Goal: Task Accomplishment & Management: Use online tool/utility

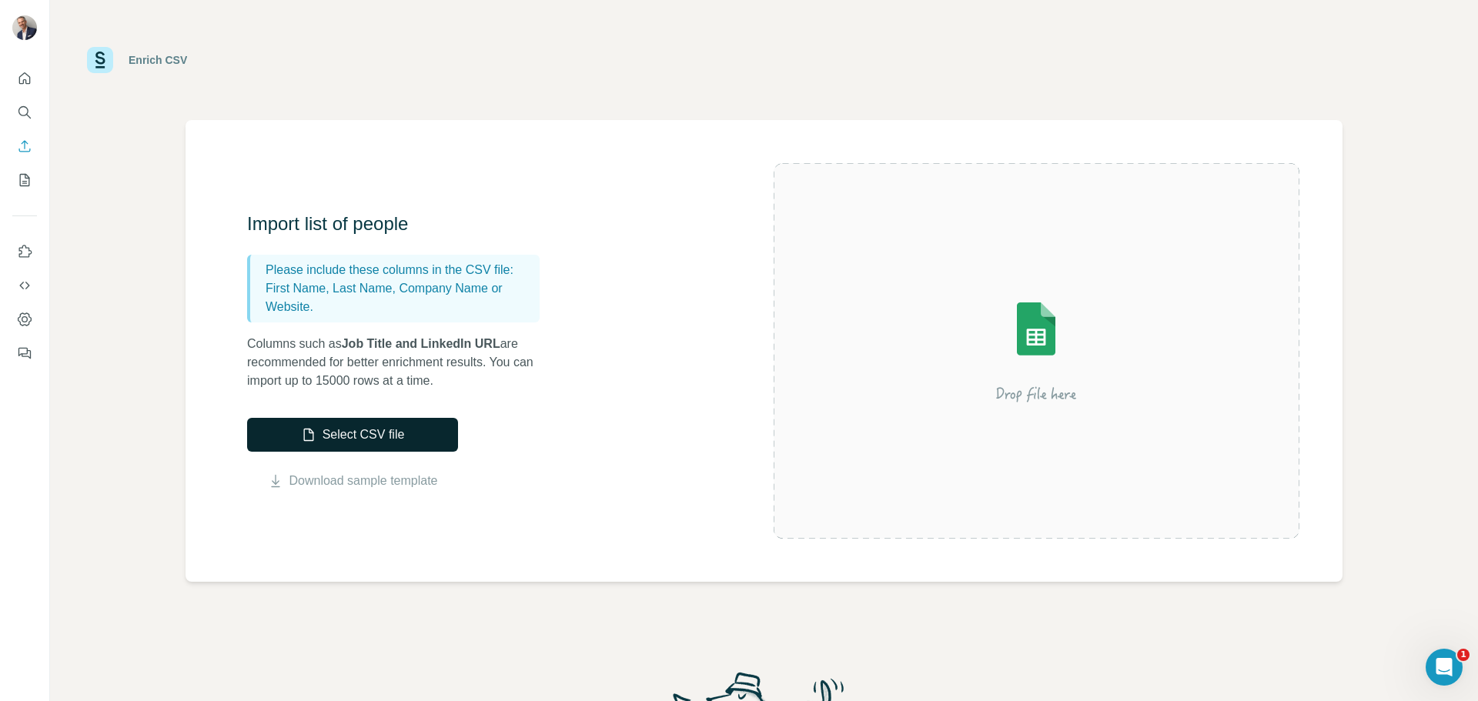
click at [376, 430] on button "Select CSV file" at bounding box center [352, 435] width 211 height 34
click at [336, 423] on button "Select CSV file" at bounding box center [352, 435] width 211 height 34
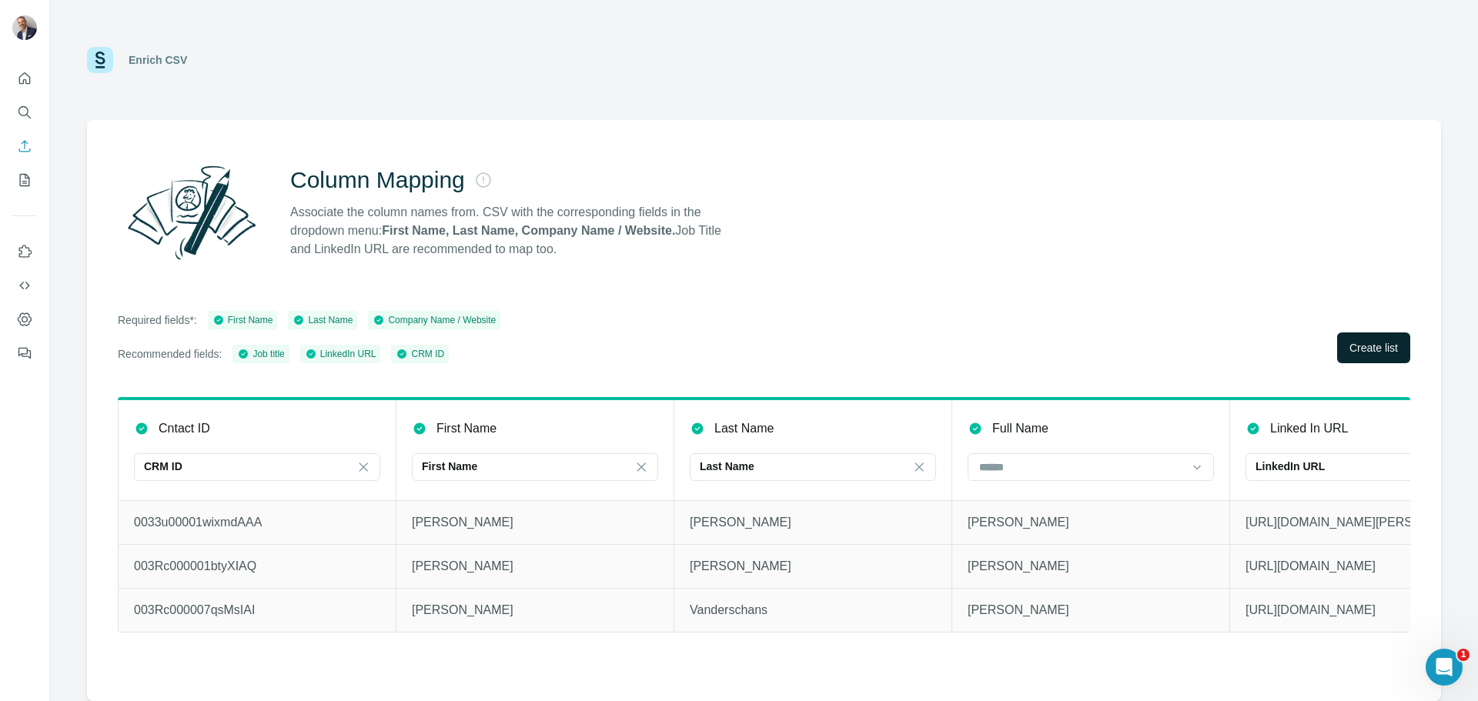
click at [1357, 346] on span "Create list" at bounding box center [1374, 347] width 49 height 15
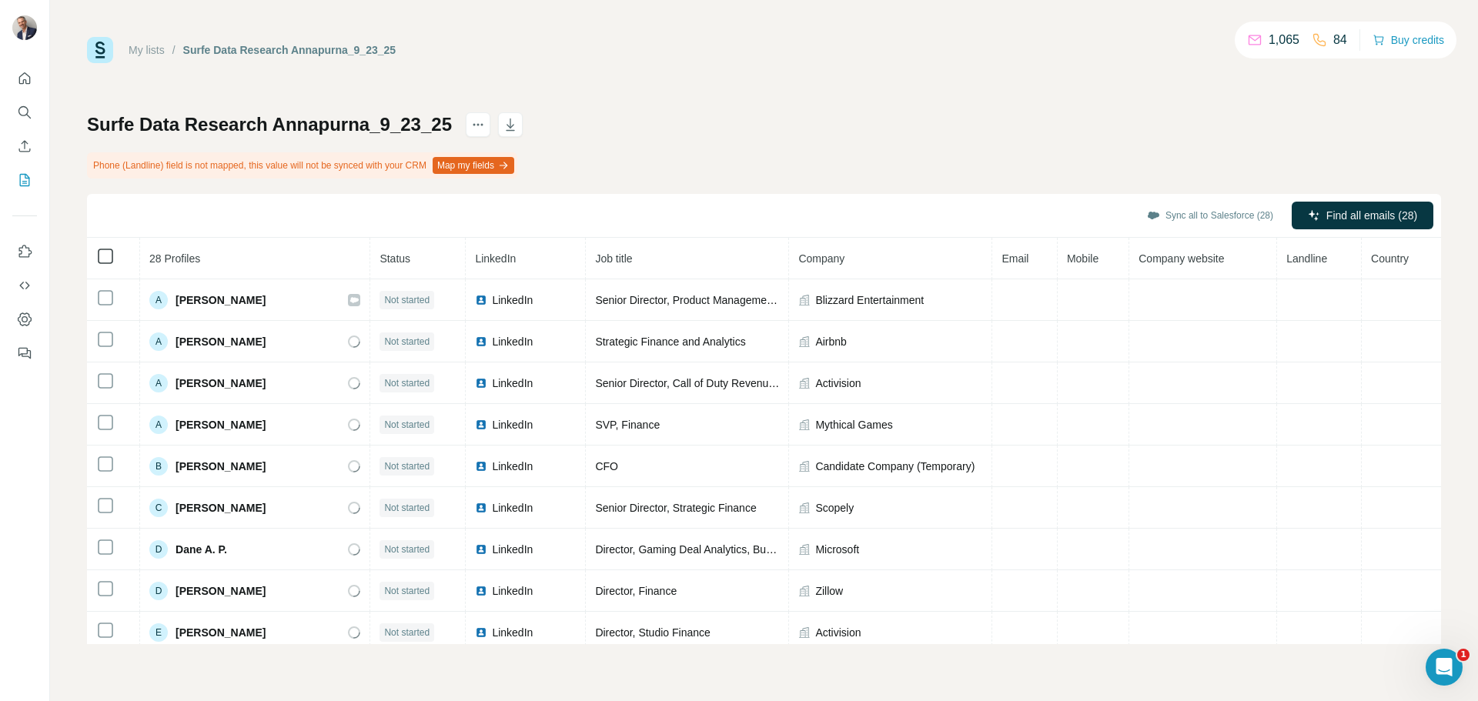
click at [105, 221] on div "Sync all to Salesforce (28) Find all emails (28)" at bounding box center [764, 216] width 1354 height 44
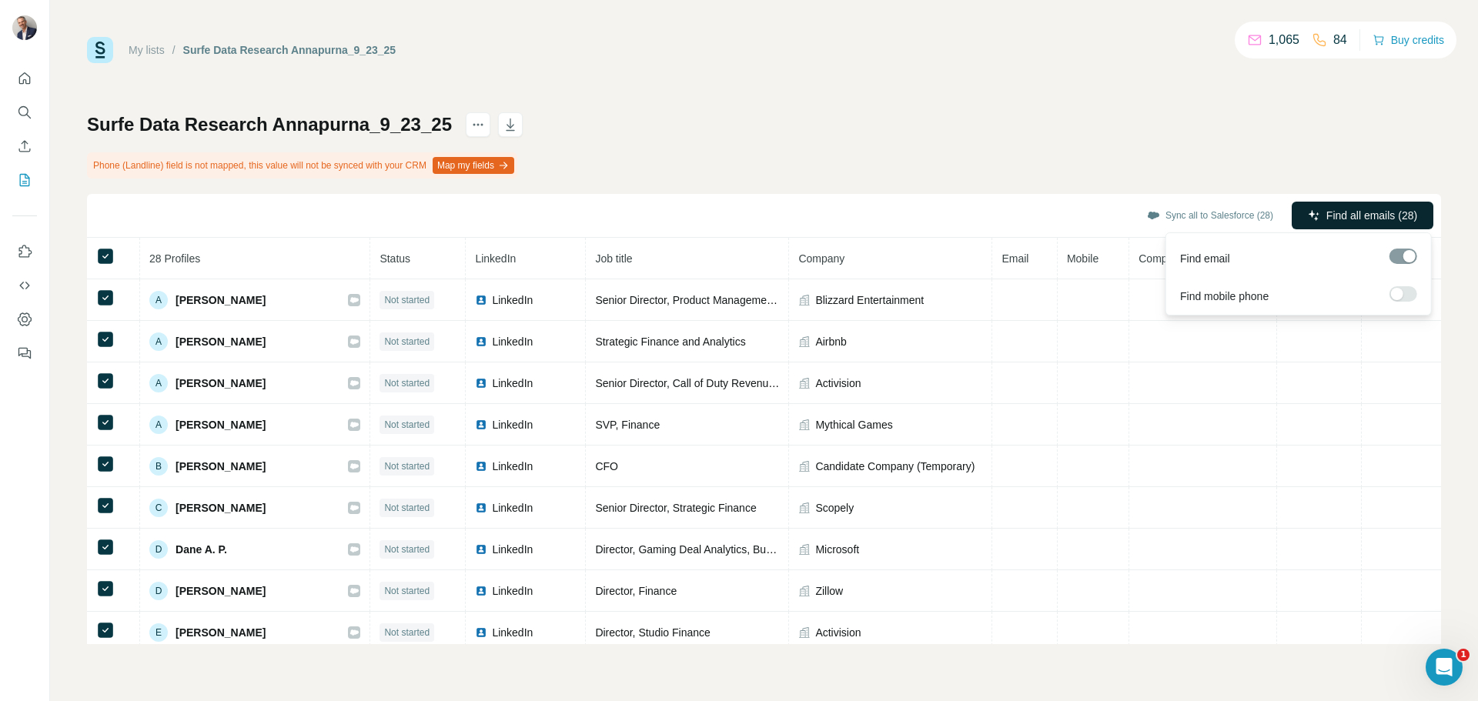
click at [1351, 219] on span "Find all emails (28)" at bounding box center [1372, 215] width 91 height 15
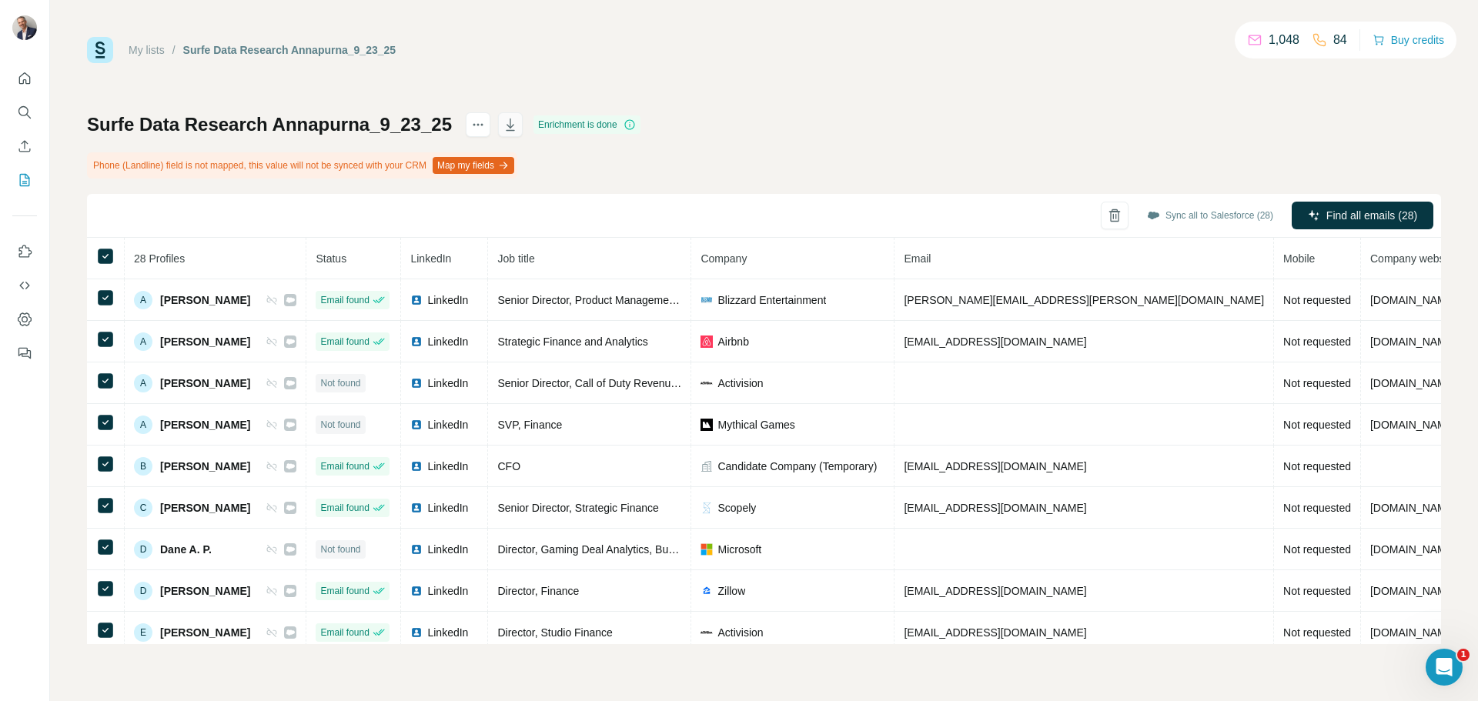
click at [507, 128] on icon "button" at bounding box center [510, 124] width 15 height 15
